Goal: Find specific page/section: Find specific page/section

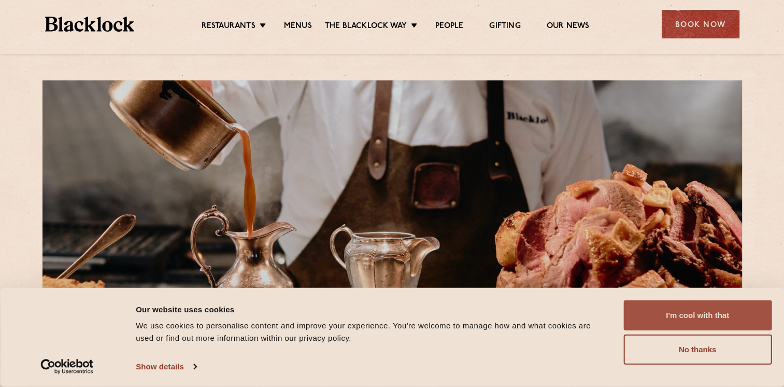
click at [716, 318] on button "I'm cool with that" at bounding box center [697, 315] width 148 height 30
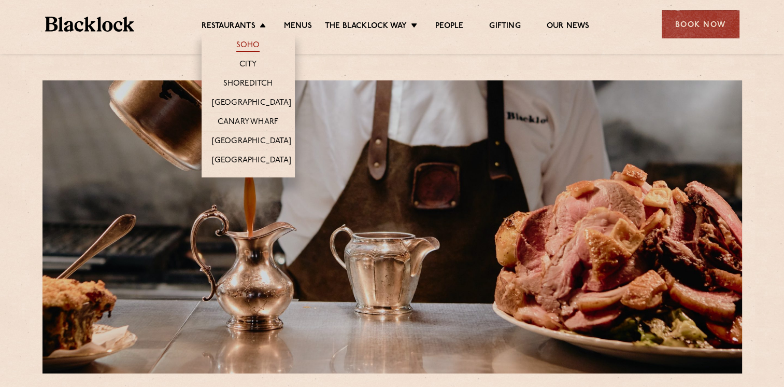
click at [247, 46] on link "Soho" at bounding box center [248, 45] width 24 height 11
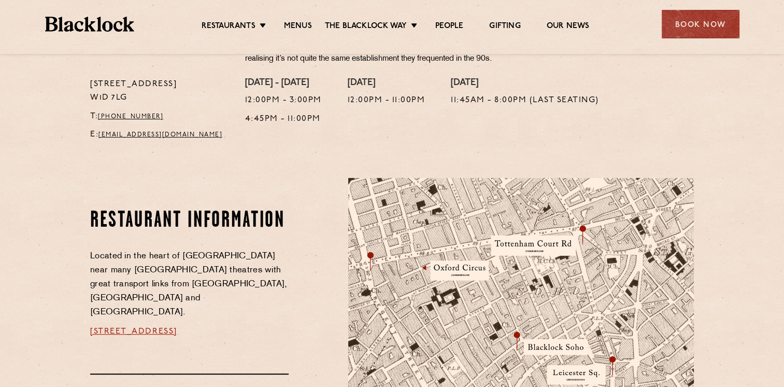
scroll to position [415, 0]
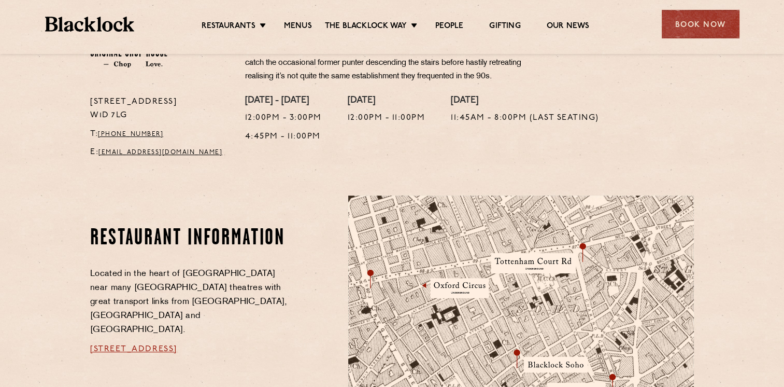
drag, startPoint x: 208, startPoint y: 103, endPoint x: 88, endPoint y: 108, distance: 120.4
click at [88, 108] on div "[STREET_ADDRESS] T: [PHONE_NUMBER] E: [EMAIL_ADDRESS][DOMAIN_NAME]" at bounding box center [159, 129] width 155 height 69
